Goal: Task Accomplishment & Management: Manage account settings

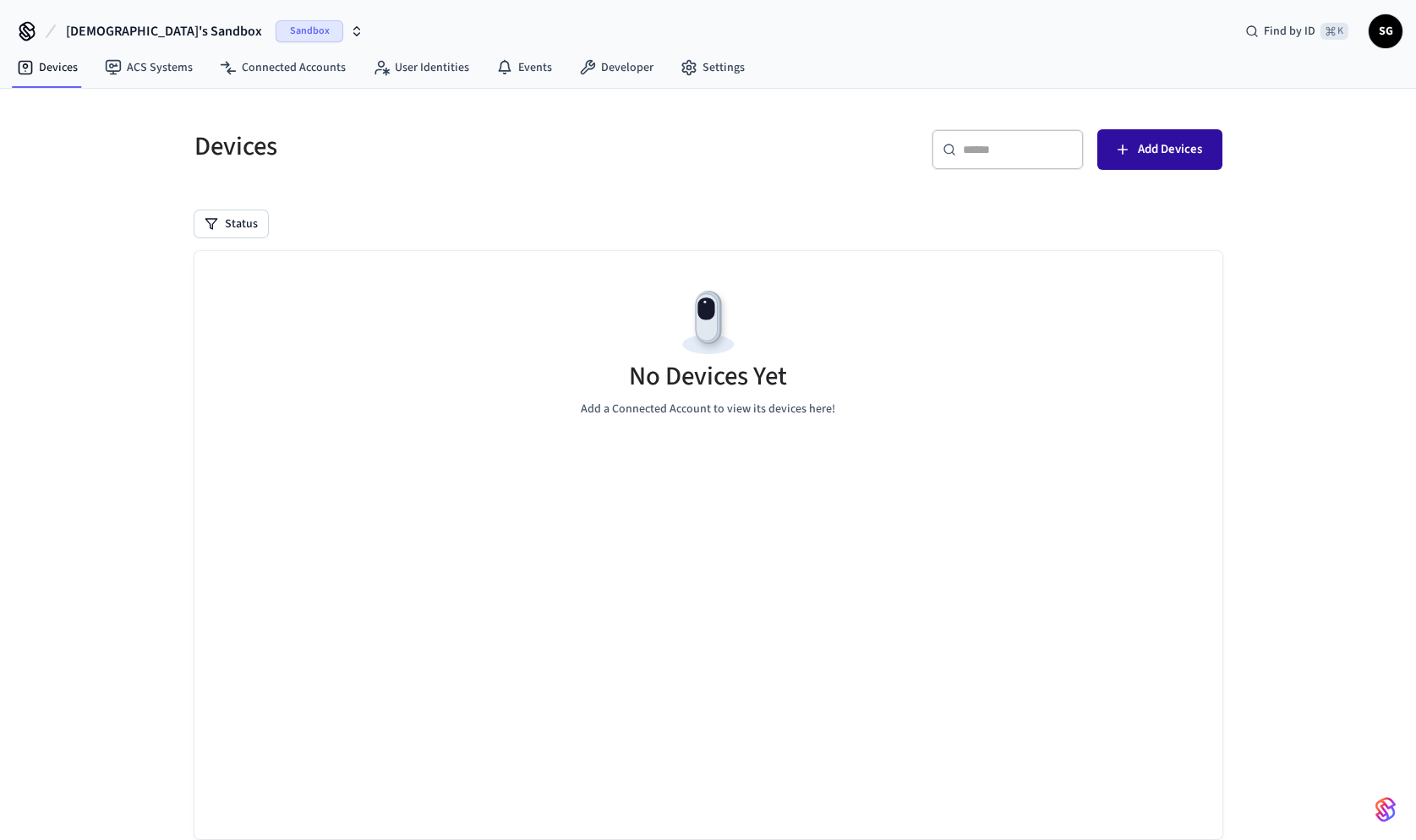
click at [1127, 154] on icon "button" at bounding box center [1122, 150] width 17 height 17
click at [350, 31] on icon "button" at bounding box center [356, 31] width 14 height 14
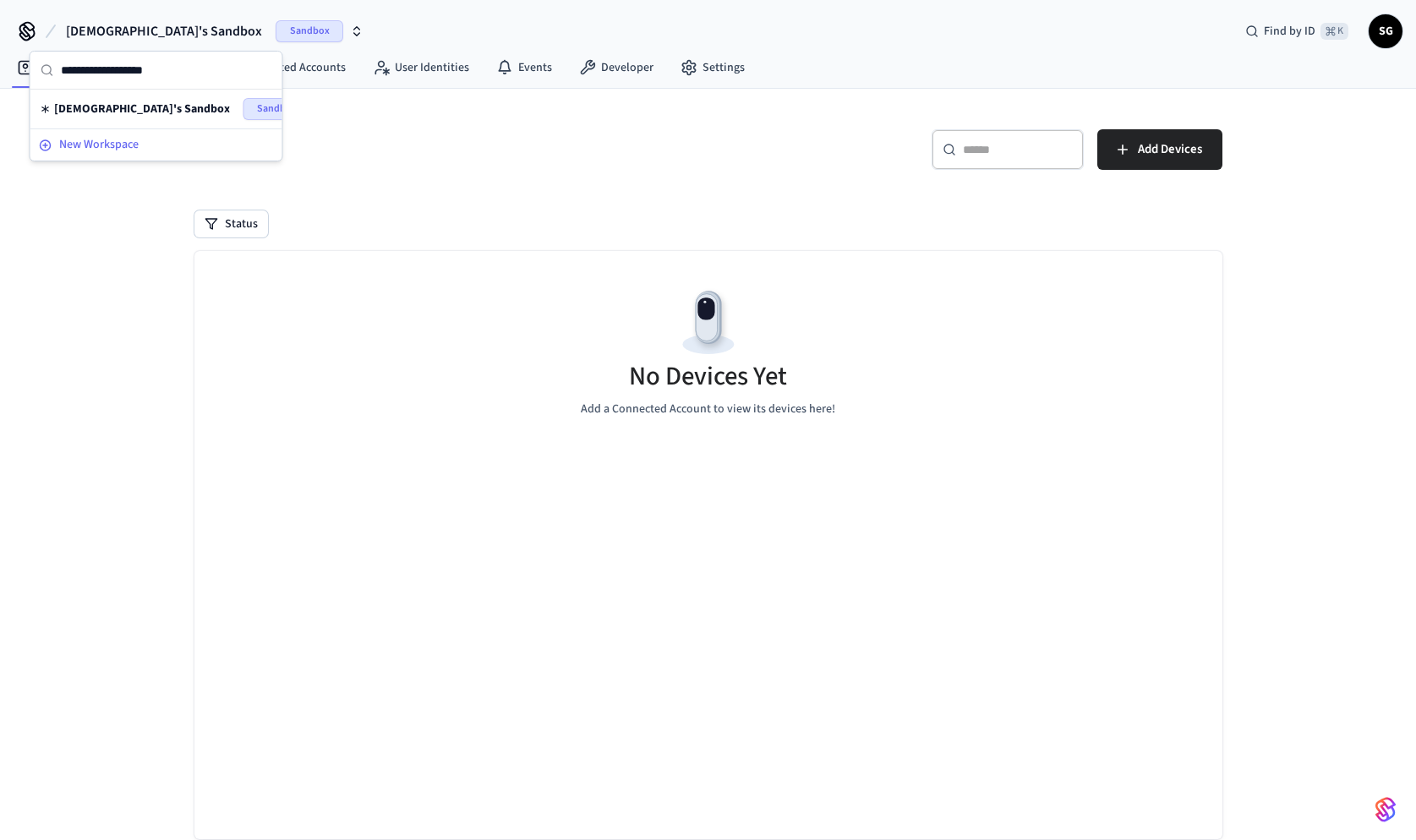
click at [185, 139] on div "New Workspace" at bounding box center [156, 145] width 235 height 18
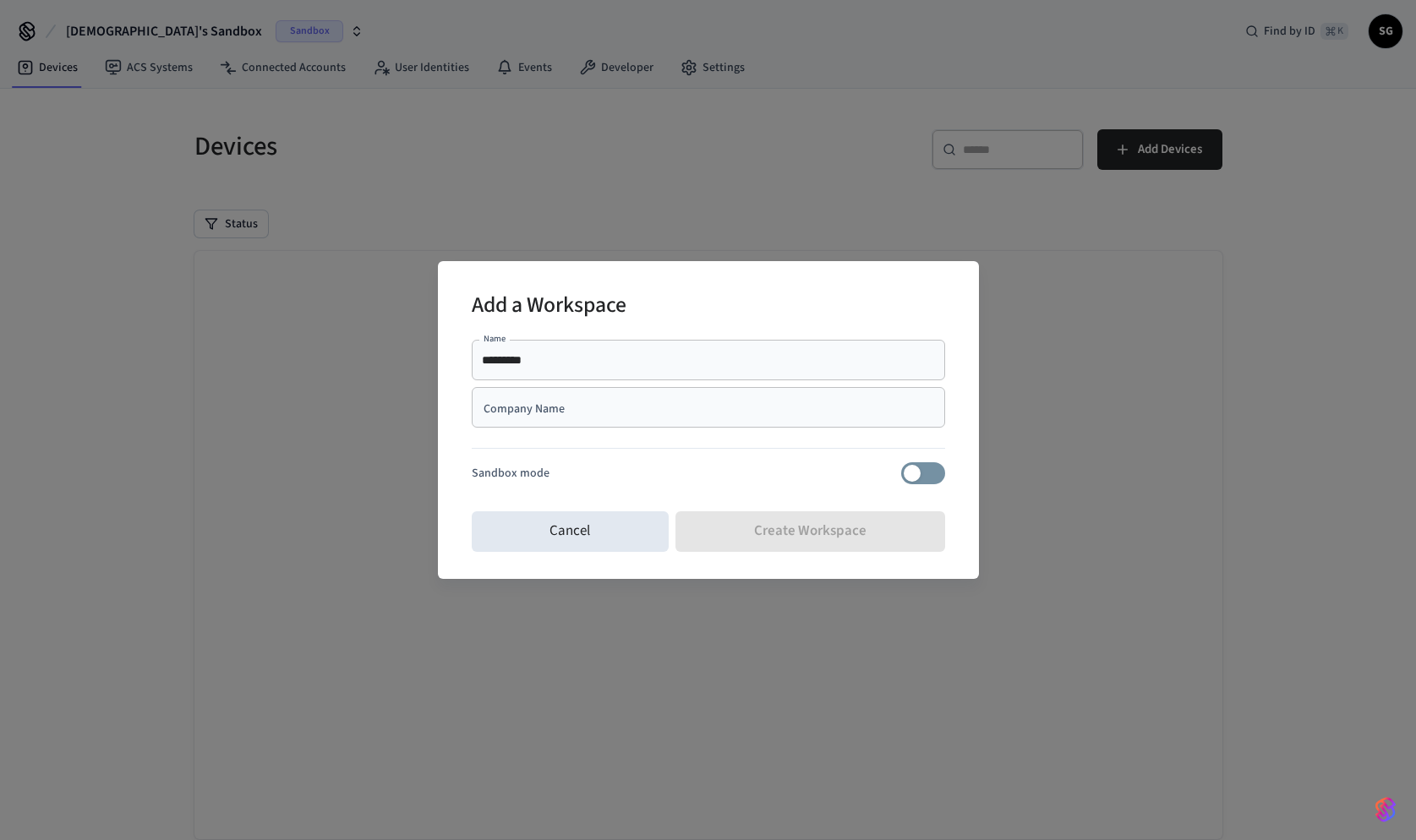
click at [576, 370] on div "******** Name" at bounding box center [708, 360] width 474 height 41
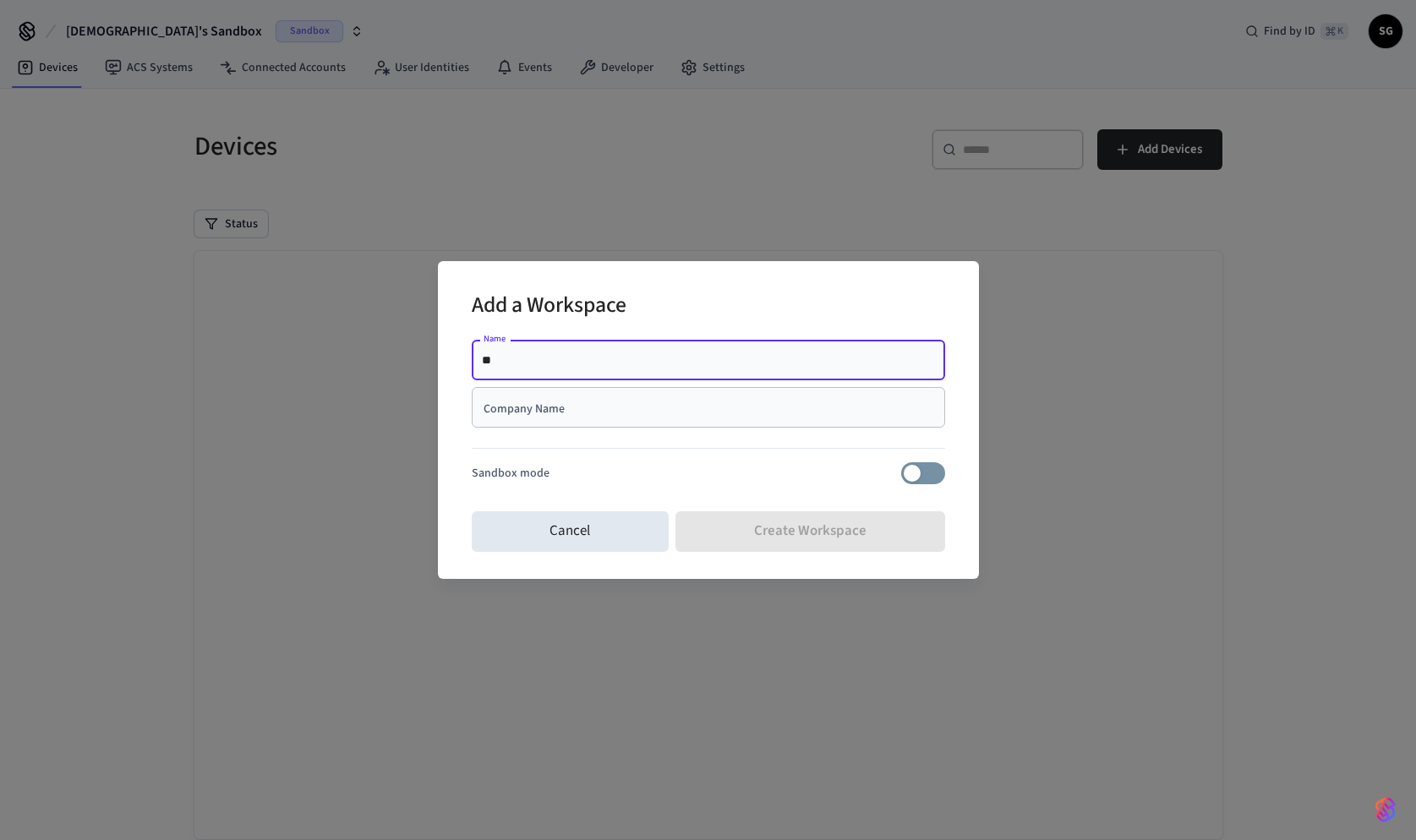
type input "*"
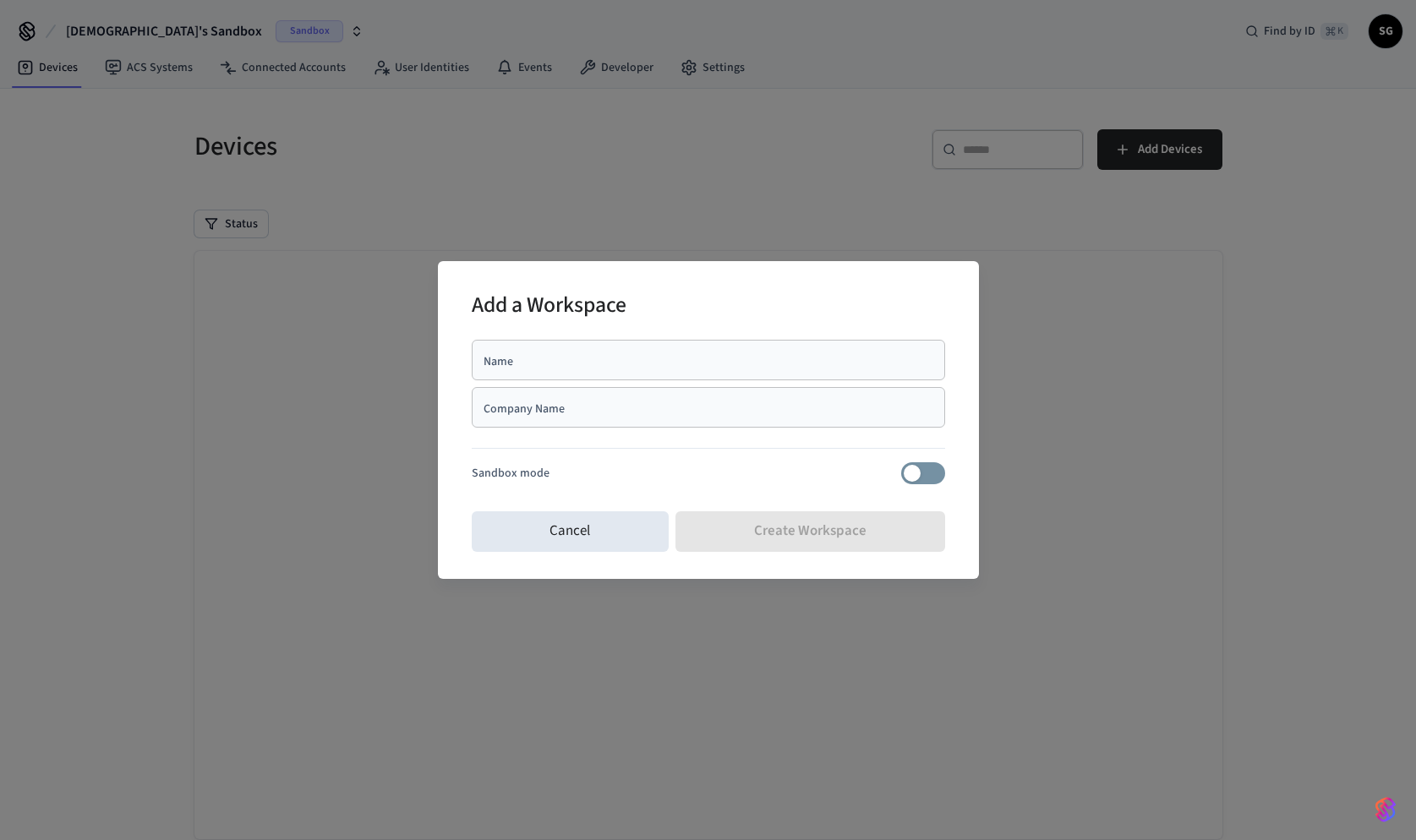
click at [1274, 113] on div "Add a Workspace Name Name Company Name Company Name Sandbox mode Cancel Create …" at bounding box center [708, 420] width 1416 height 840
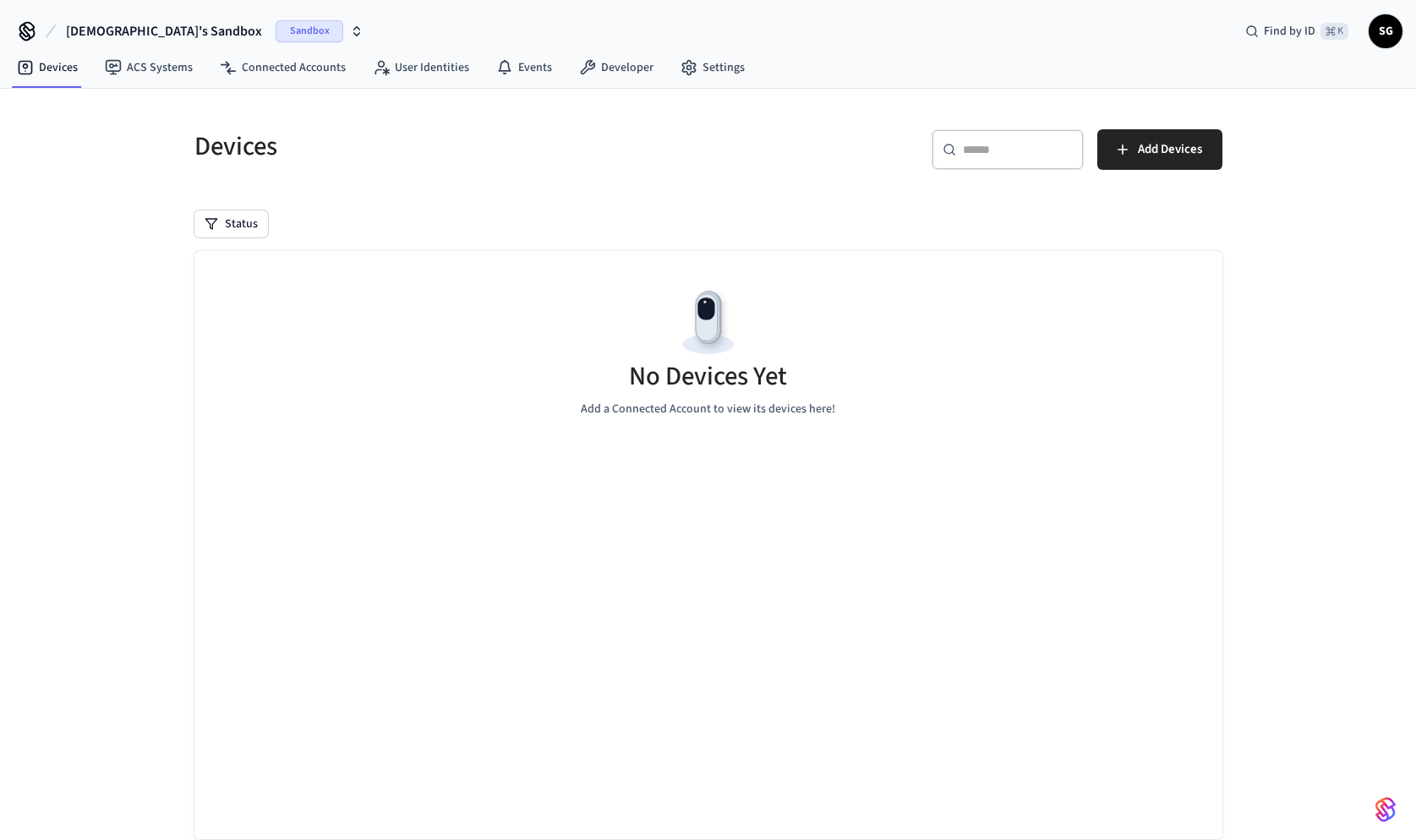
click at [1382, 31] on span "SG" at bounding box center [1385, 32] width 31 height 31
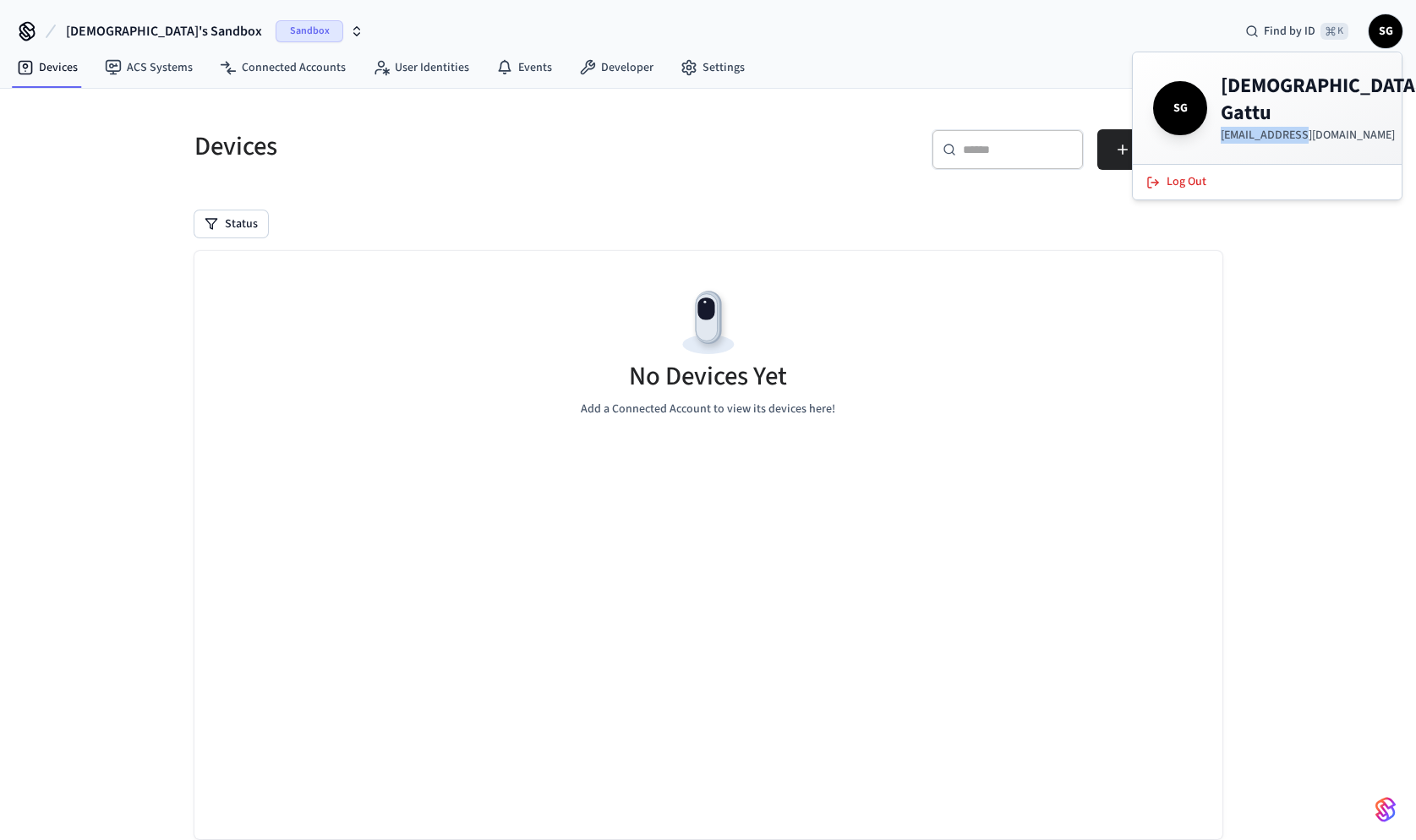
copy p "srrustictrails"
drag, startPoint x: 1222, startPoint y: 114, endPoint x: 1284, endPoint y: 114, distance: 62.0
click at [1284, 127] on p "[EMAIL_ADDRESS][DOMAIN_NAME]" at bounding box center [1322, 135] width 201 height 17
click at [894, 64] on div "Devices ACS Systems Connected Accounts User Identities Events Developer Settings" at bounding box center [708, 69] width 1416 height 40
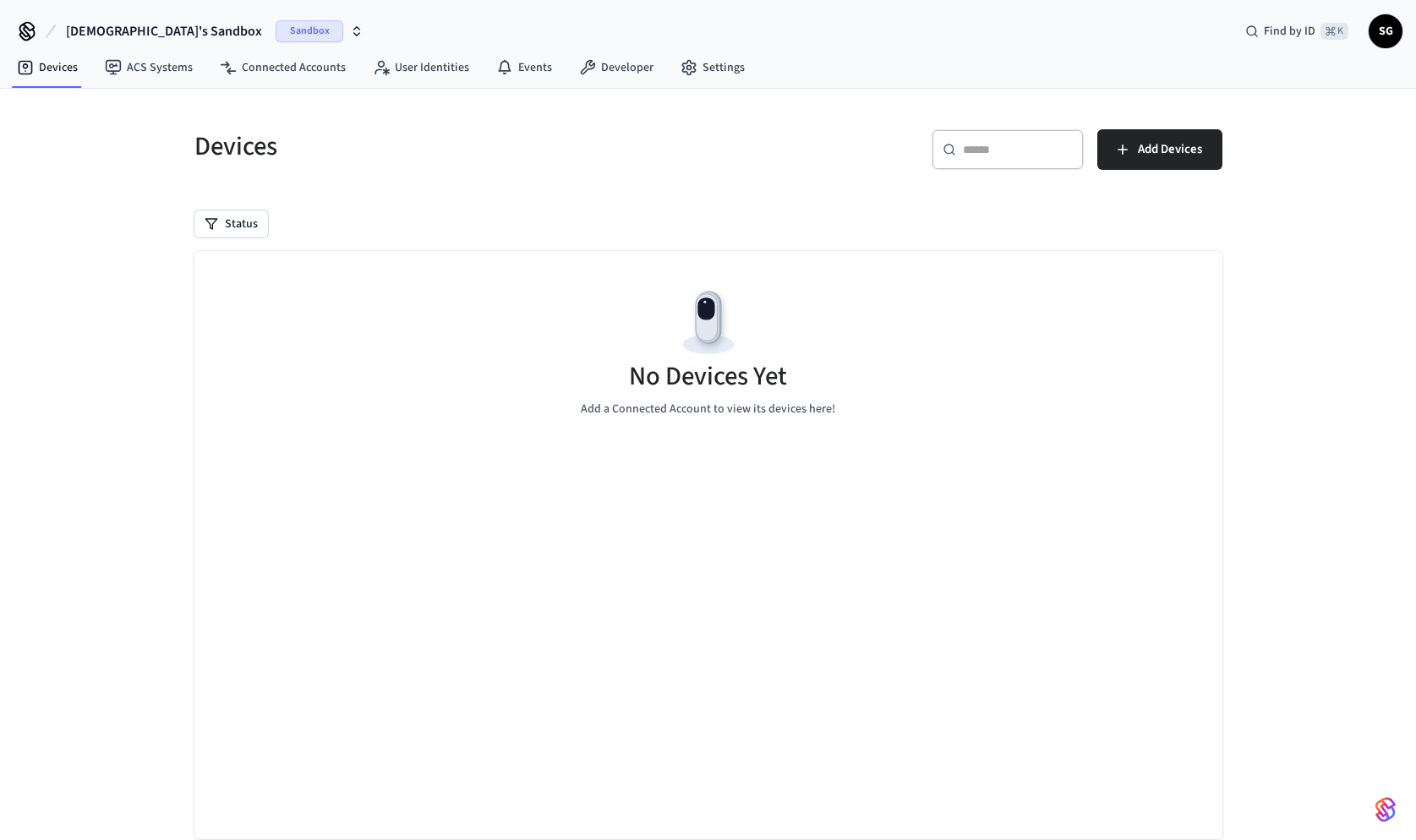
click at [276, 32] on div "Sandbox" at bounding box center [319, 31] width 88 height 22
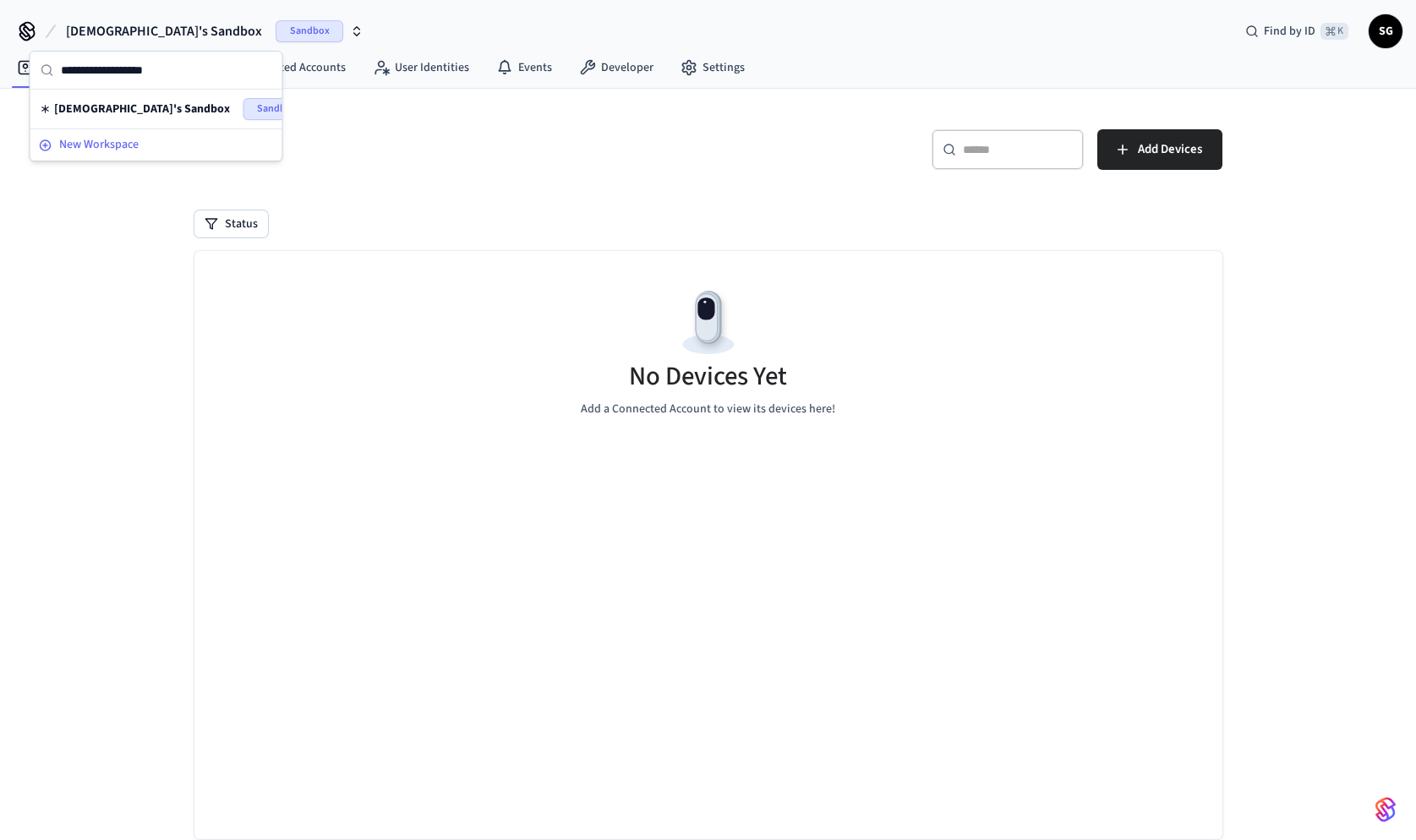
click at [146, 142] on div "New Workspace" at bounding box center [156, 145] width 235 height 18
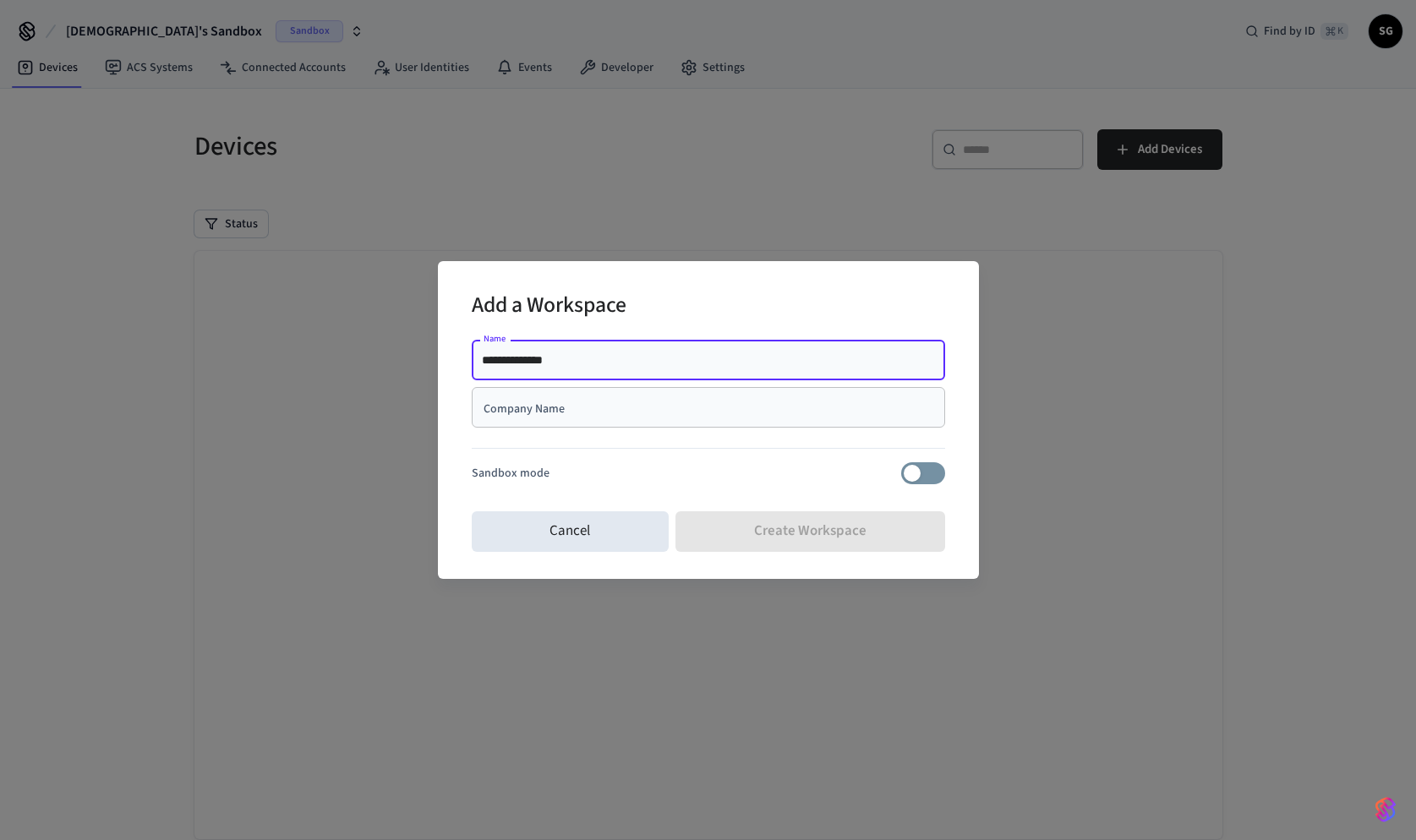
type input "**********"
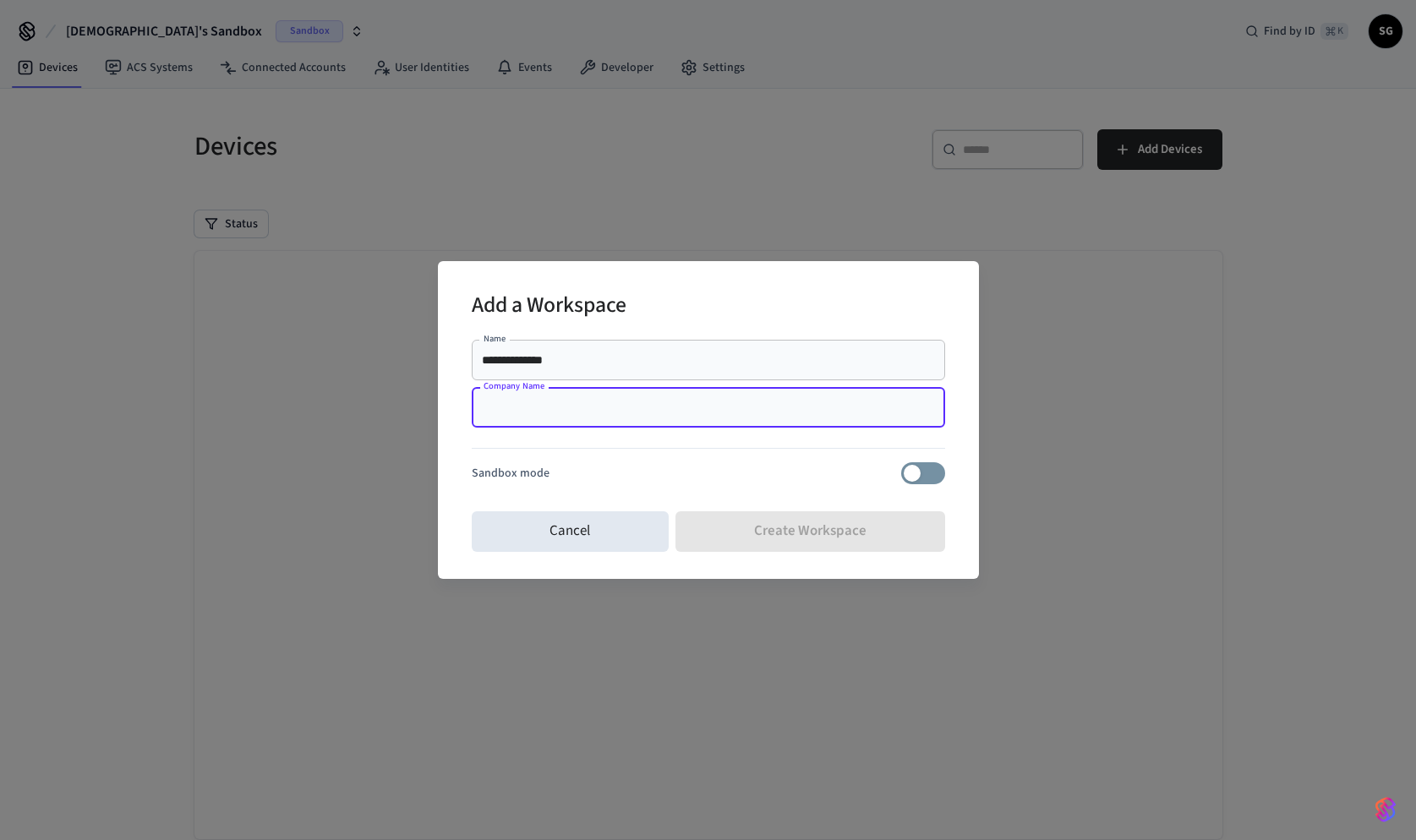
click at [517, 407] on input "Company Name" at bounding box center [708, 407] width 453 height 17
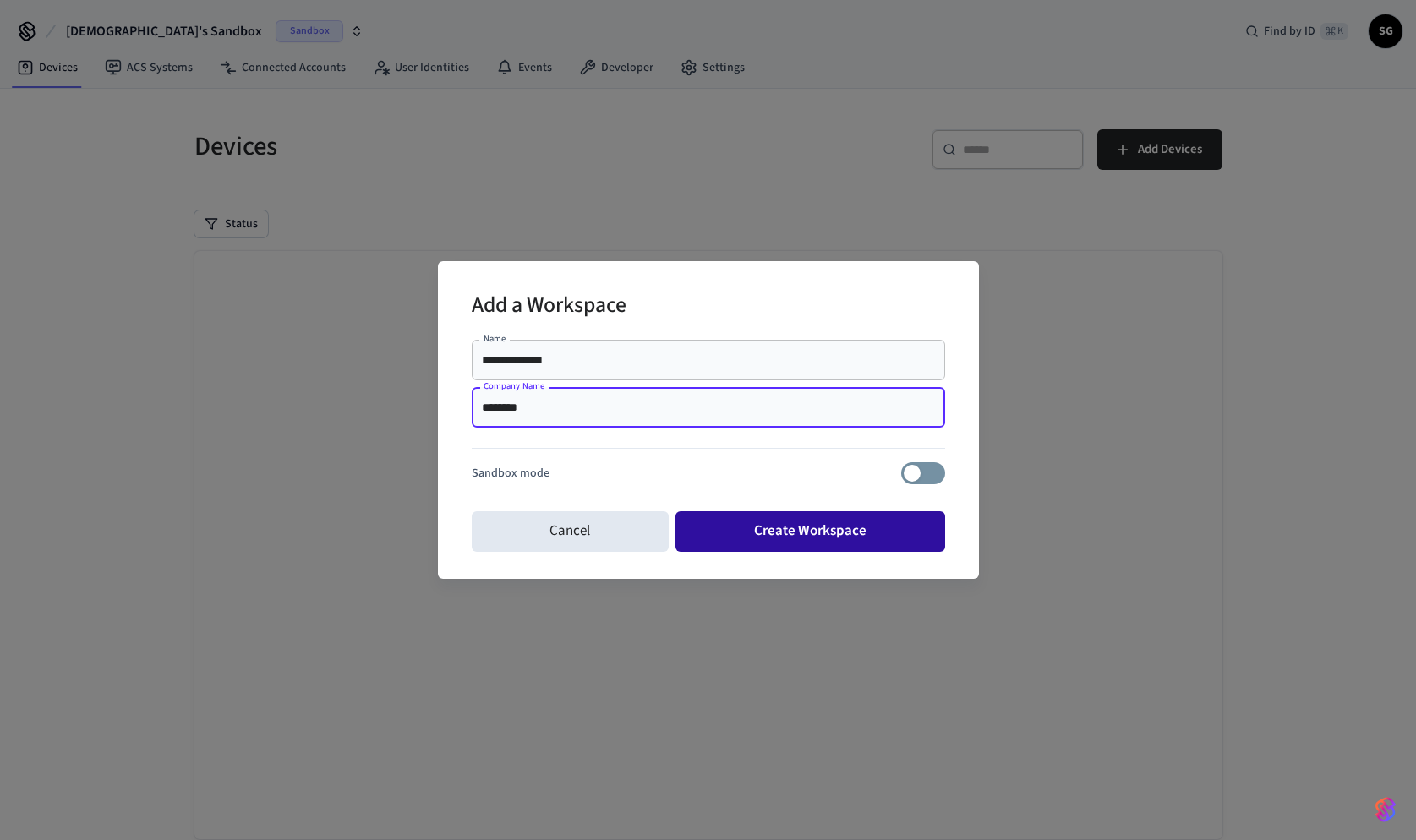
type input "********"
click at [826, 526] on button "Create Workspace" at bounding box center [810, 532] width 269 height 41
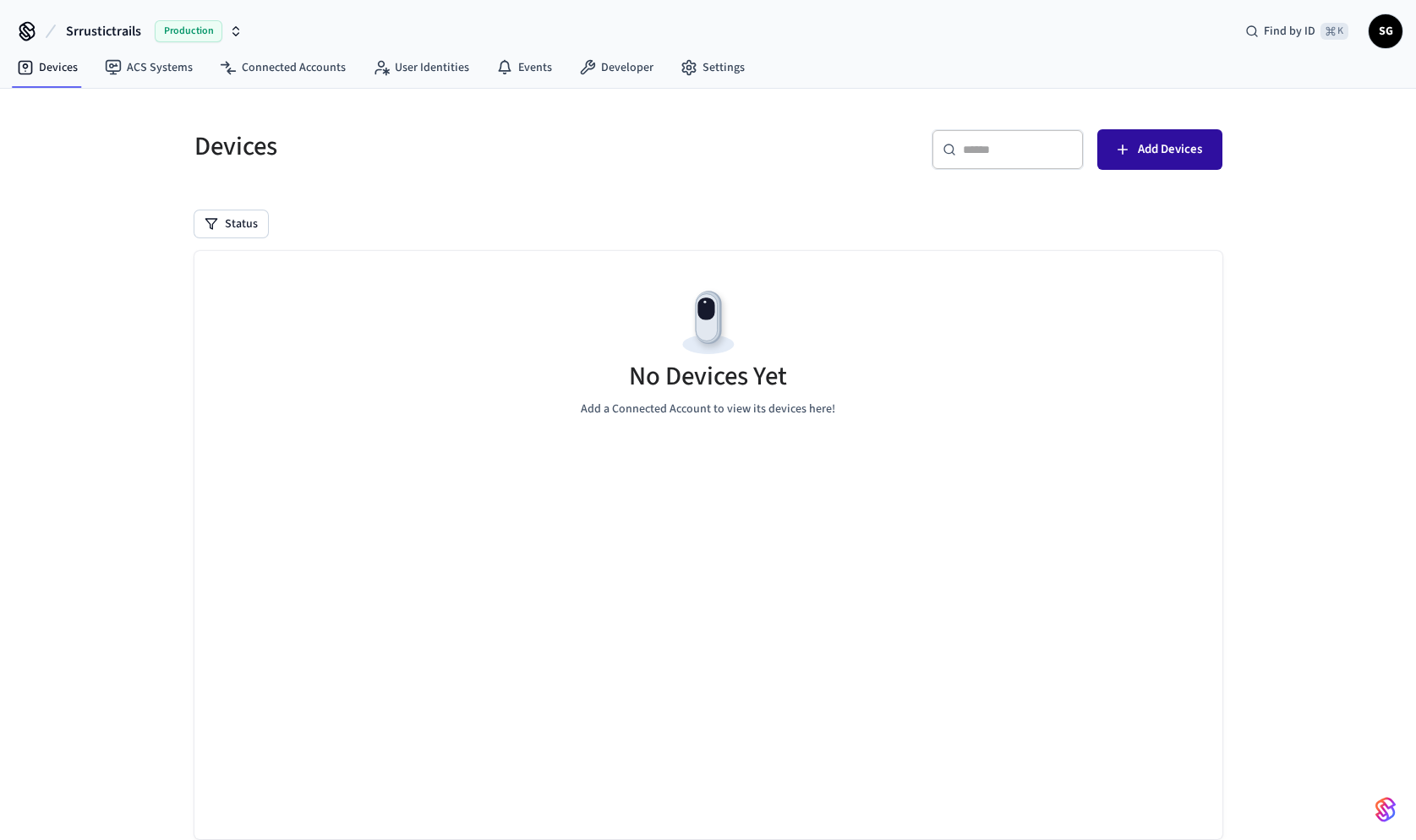
click at [1136, 160] on button "Add Devices" at bounding box center [1159, 150] width 125 height 41
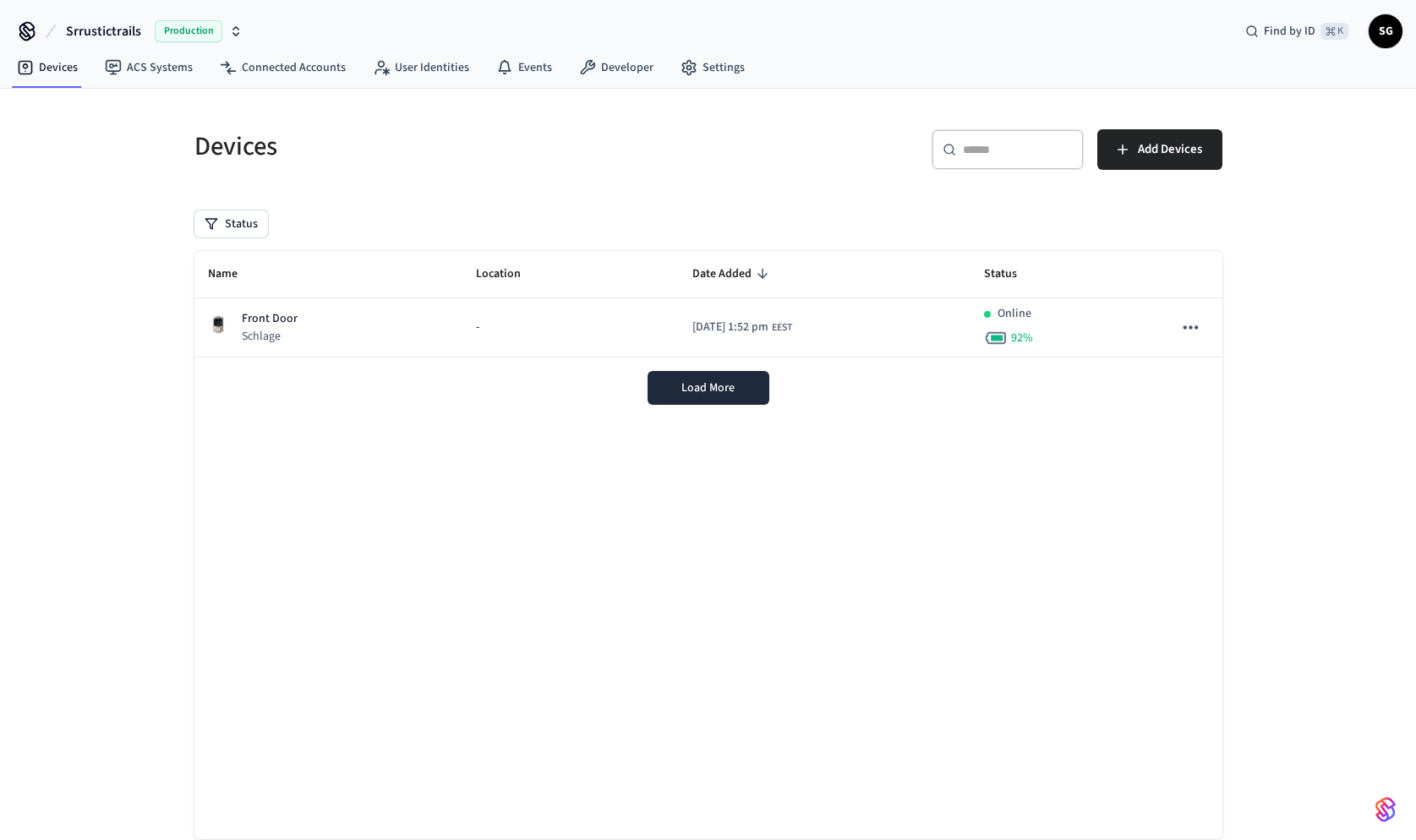
click at [1388, 44] on span "SG" at bounding box center [1385, 32] width 31 height 31
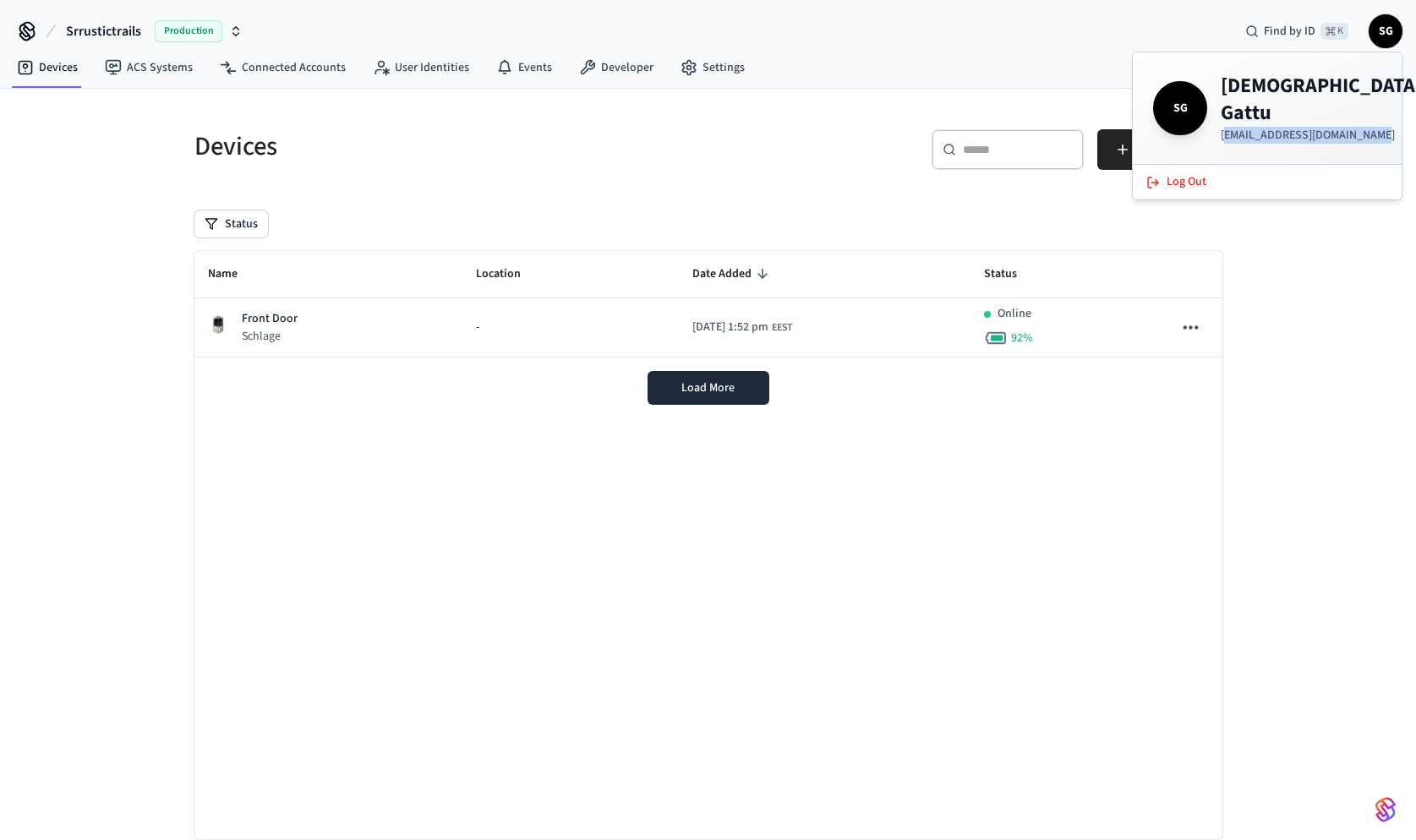
drag, startPoint x: 1223, startPoint y: 112, endPoint x: 1370, endPoint y: 112, distance: 147.0
click at [1370, 112] on div "SG [DEMOGRAPHIC_DATA][PERSON_NAME] [EMAIL_ADDRESS][DOMAIN_NAME]" at bounding box center [1267, 108] width 229 height 71
click at [1278, 127] on p "[EMAIL_ADDRESS][DOMAIN_NAME]" at bounding box center [1322, 135] width 201 height 17
drag, startPoint x: 1221, startPoint y: 114, endPoint x: 1364, endPoint y: 112, distance: 143.0
click at [1364, 112] on div "SG [DEMOGRAPHIC_DATA][PERSON_NAME] [EMAIL_ADDRESS][DOMAIN_NAME]" at bounding box center [1267, 108] width 229 height 71
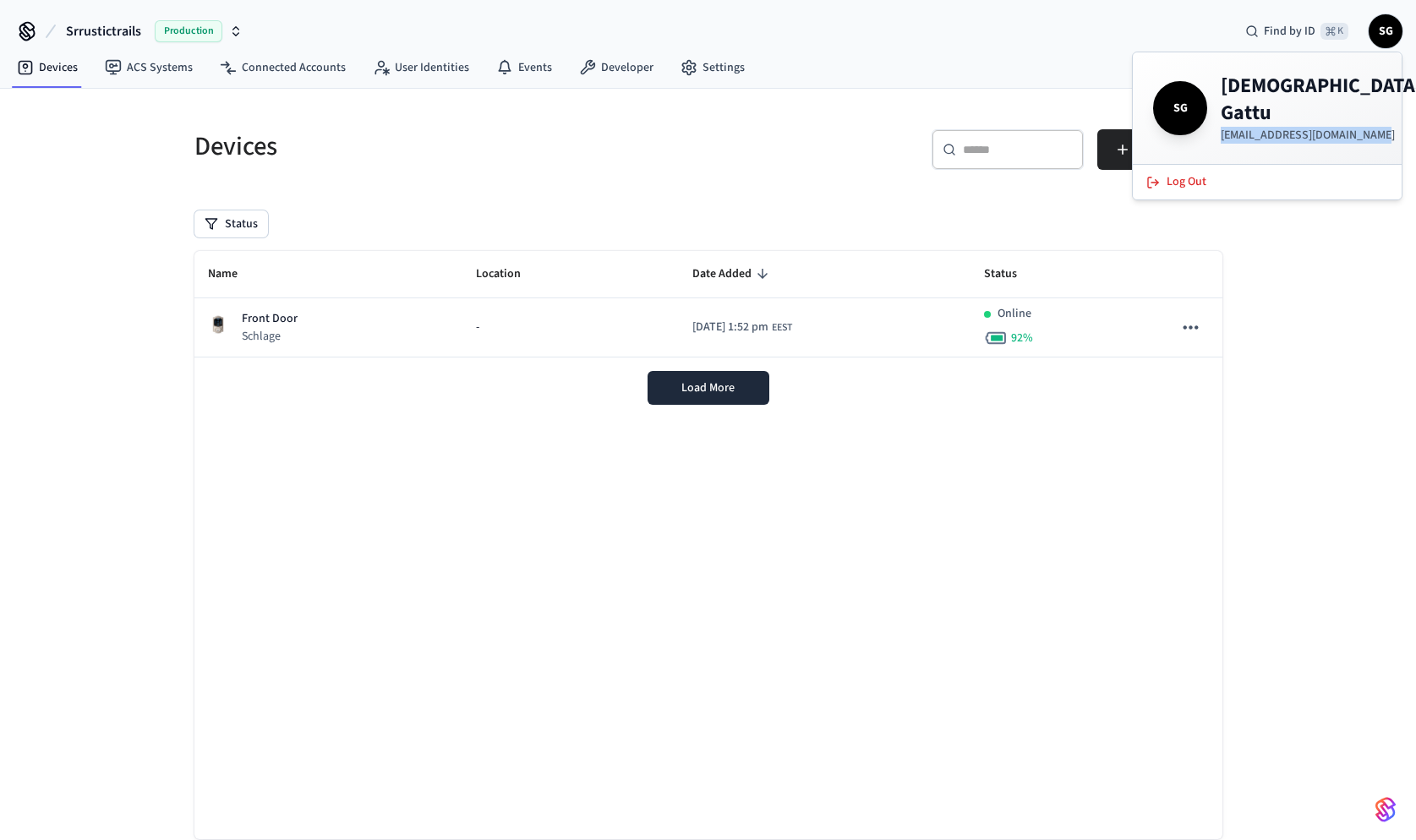
copy p "[EMAIL_ADDRESS][DOMAIN_NAME]"
click at [1278, 243] on div "Devices ​ ​ Add Devices Status Name Location Date Added Status Front Door Schla…" at bounding box center [708, 486] width 1416 height 796
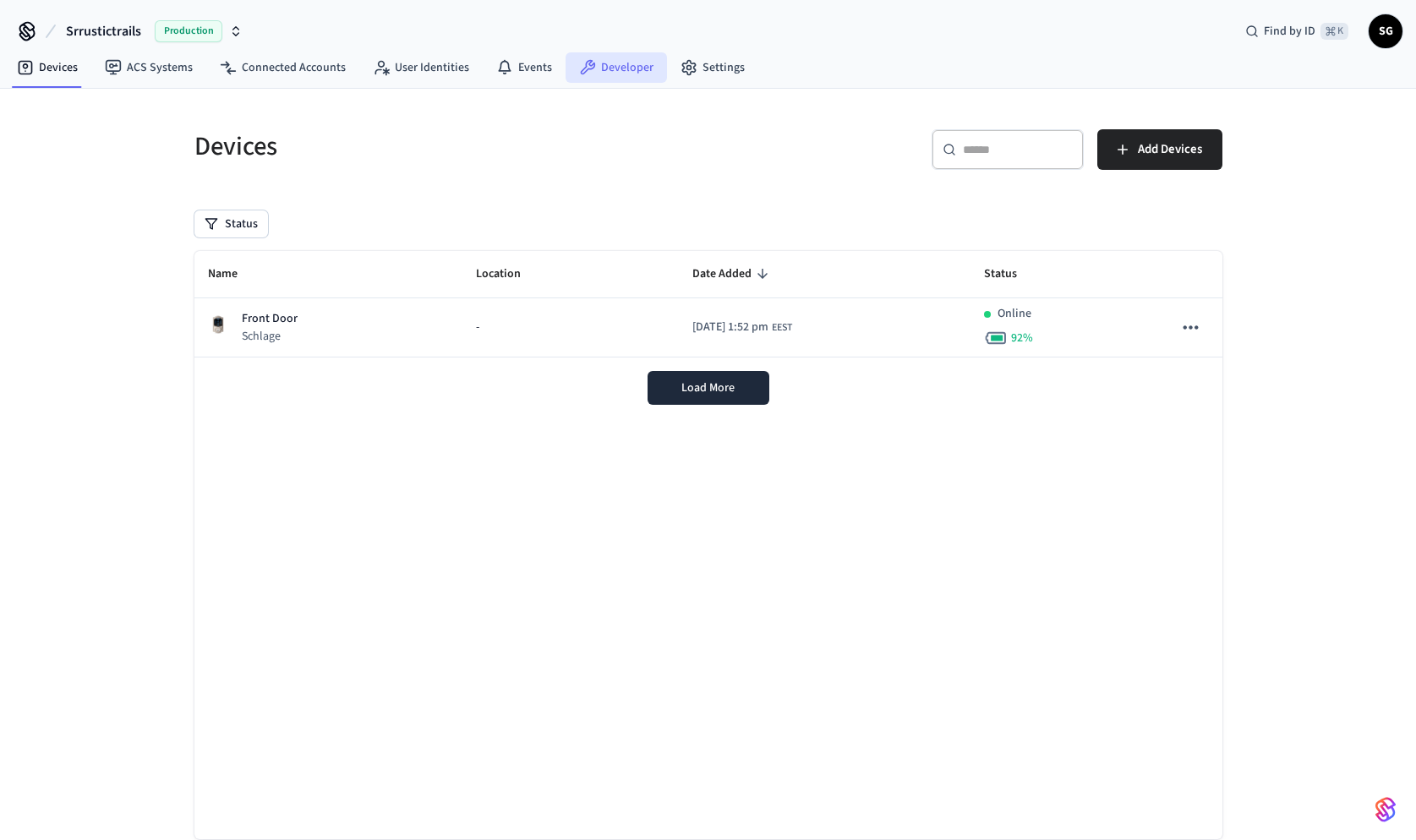
click at [604, 67] on link "Developer" at bounding box center [616, 68] width 102 height 31
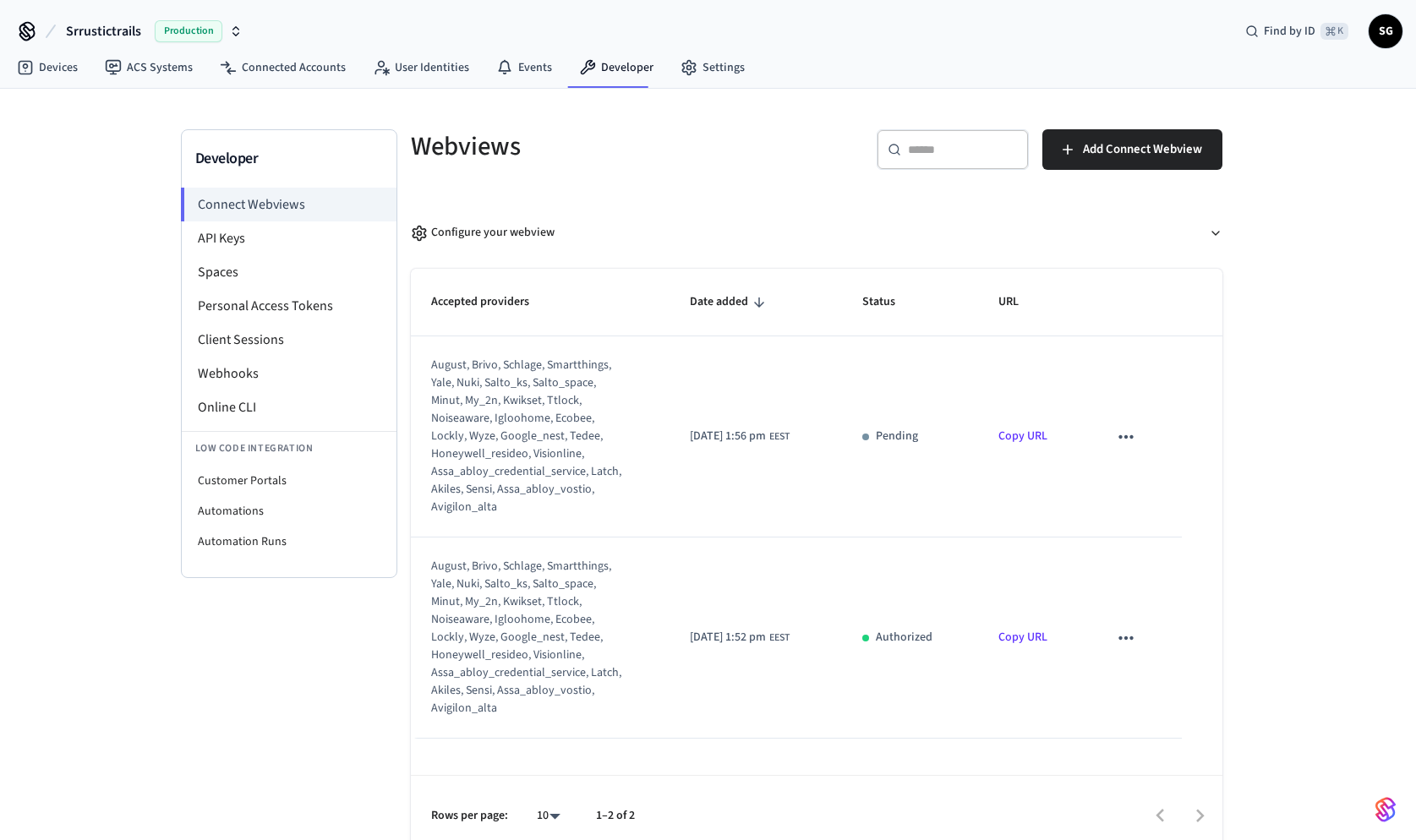
click at [235, 32] on icon "button" at bounding box center [236, 31] width 14 height 14
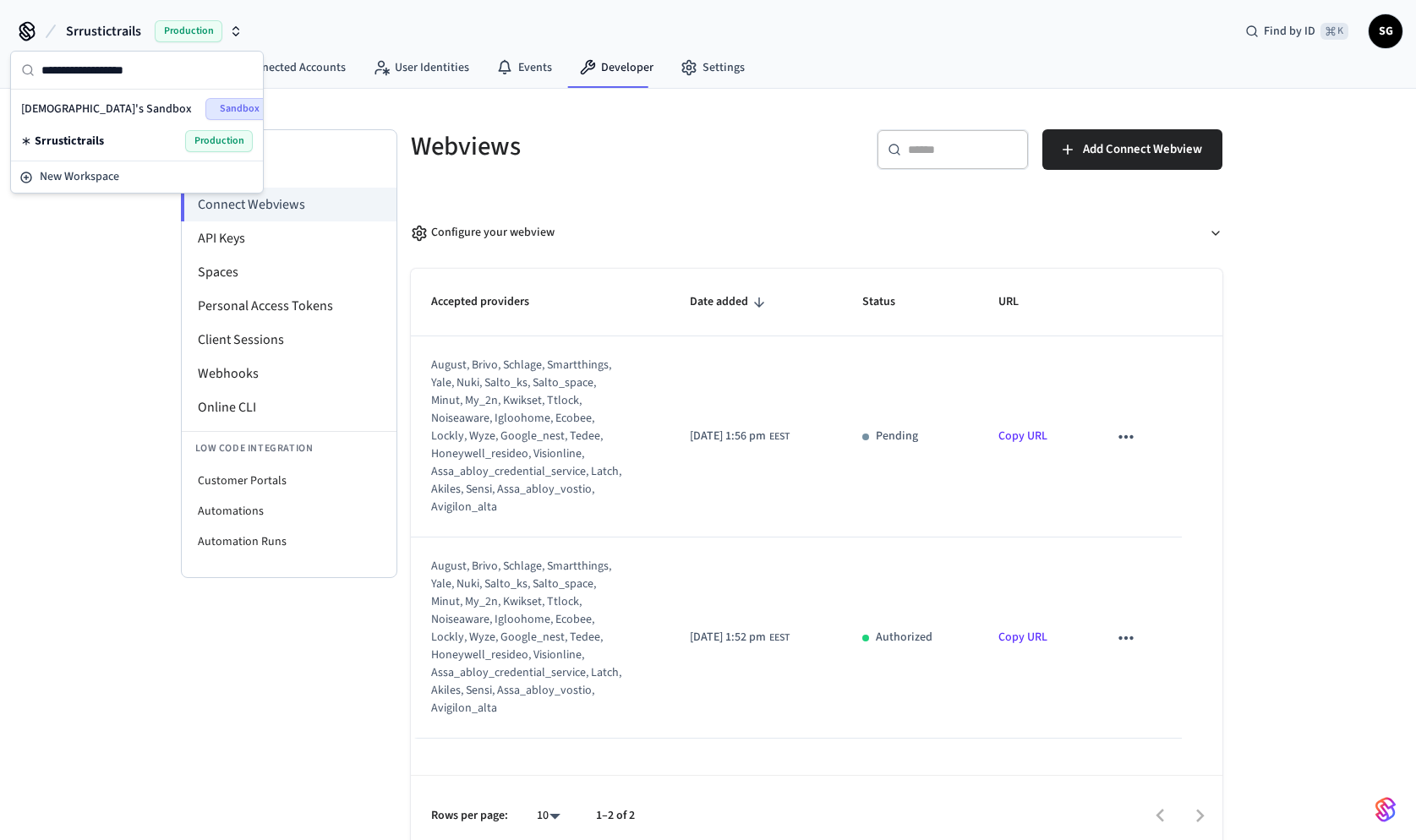
click at [145, 105] on div "[PERSON_NAME]'s Sandbox Sandbox" at bounding box center [136, 109] width 231 height 22
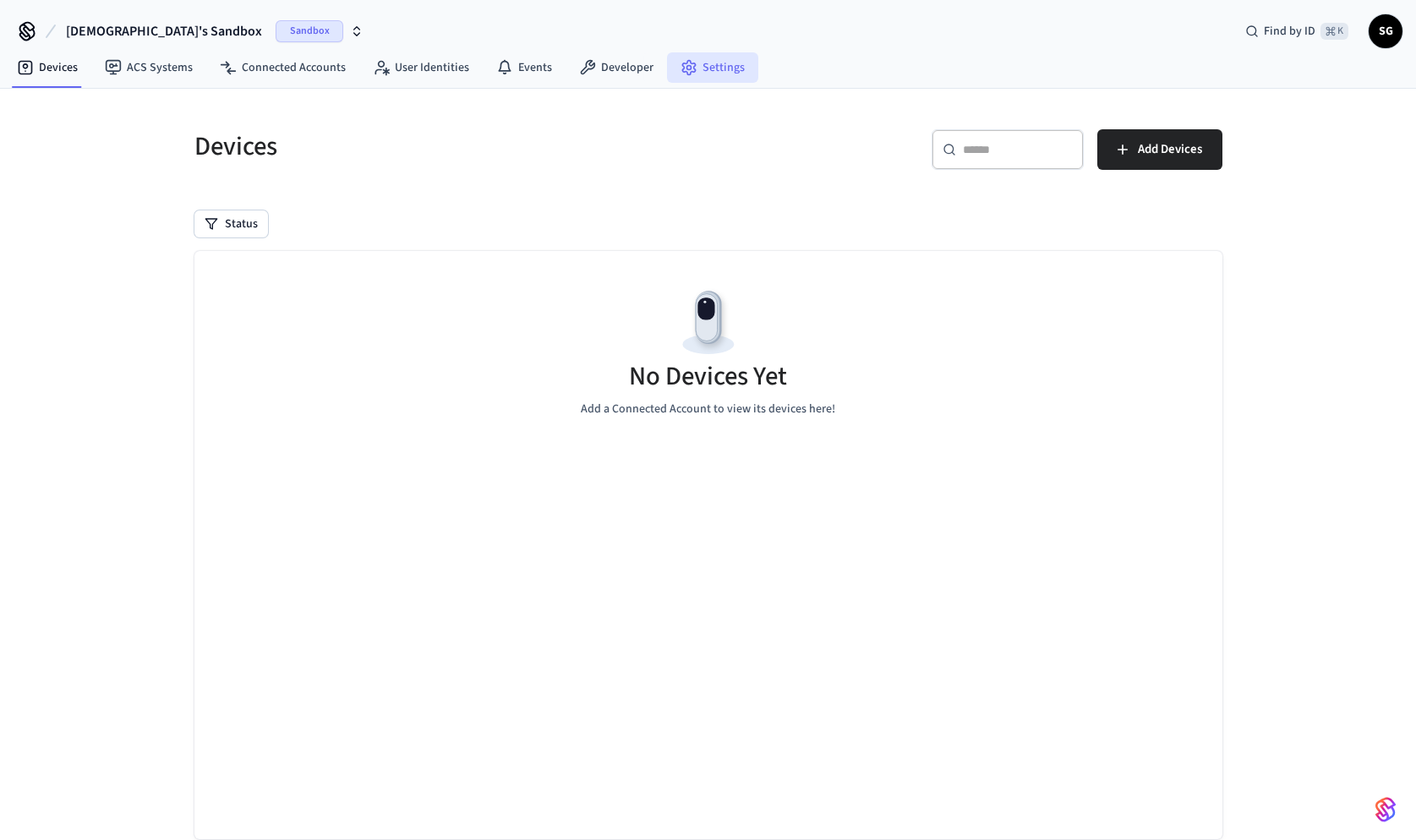
click at [727, 63] on link "Settings" at bounding box center [712, 68] width 92 height 31
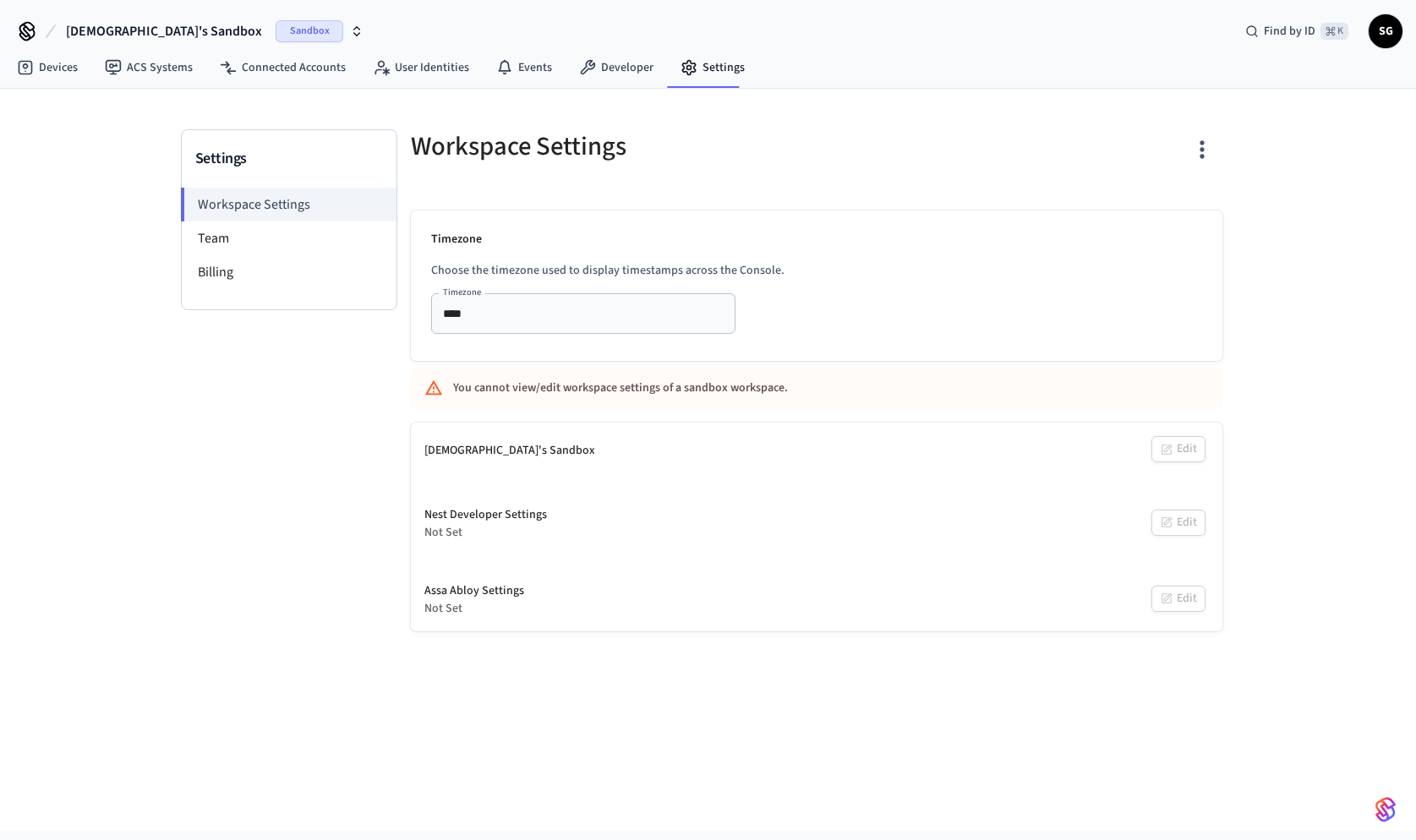
click at [725, 157] on h5 "Workspace Settings" at bounding box center [609, 147] width 396 height 34
